Goal: Transaction & Acquisition: Purchase product/service

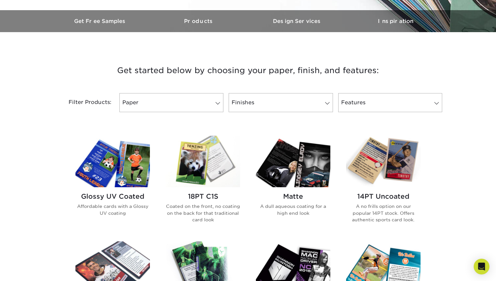
scroll to position [216, 0]
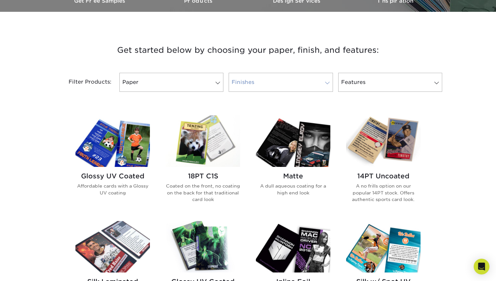
click at [274, 87] on link "Finishes" at bounding box center [280, 82] width 104 height 19
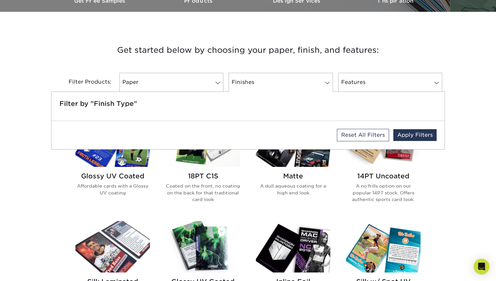
click at [290, 47] on h3 "Get started below by choosing your paper, finish, and features:" at bounding box center [247, 49] width 383 height 29
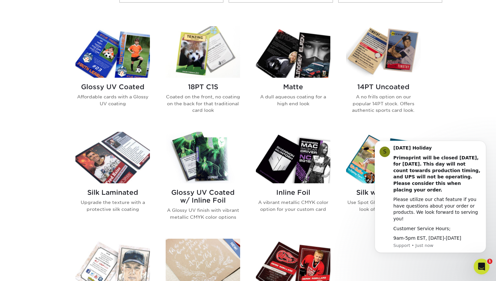
scroll to position [303, 0]
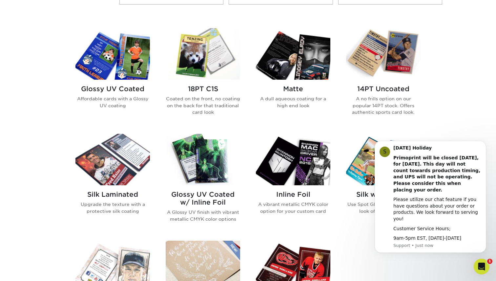
click at [466, 83] on div "Get started below by choosing your paper, finish, and features: Filtered Matche…" at bounding box center [248, 184] width 496 height 489
click at [284, 78] on img at bounding box center [293, 53] width 74 height 51
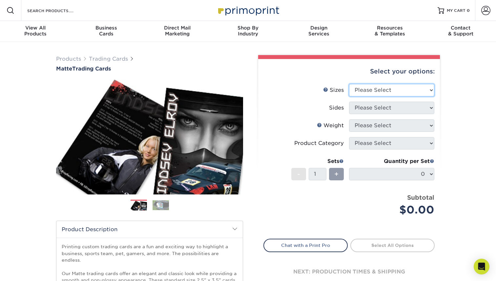
click at [362, 88] on select "Please Select 2.5" x 3.5"" at bounding box center [391, 90] width 85 height 12
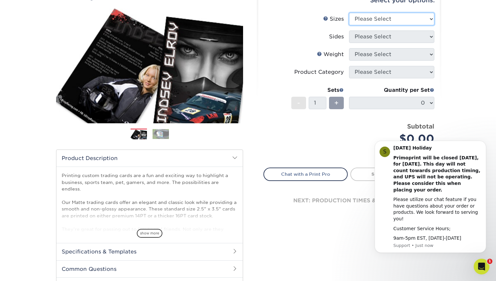
scroll to position [133, 0]
